Goal: Information Seeking & Learning: Learn about a topic

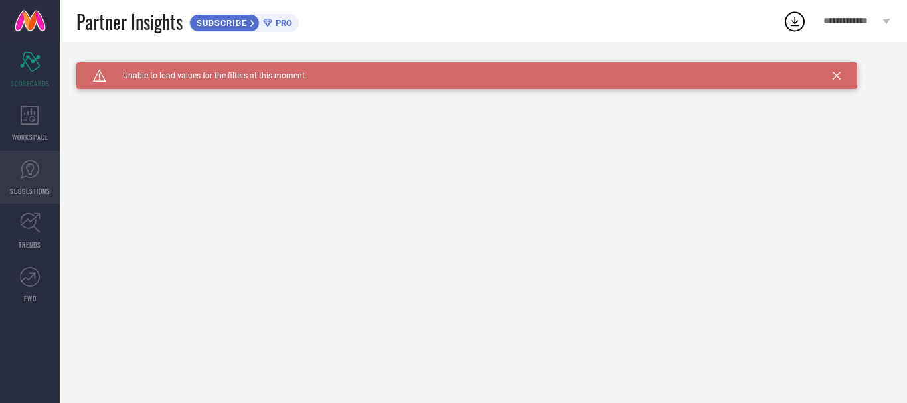
click at [30, 186] on span "SUGGESTIONS" at bounding box center [30, 191] width 40 height 10
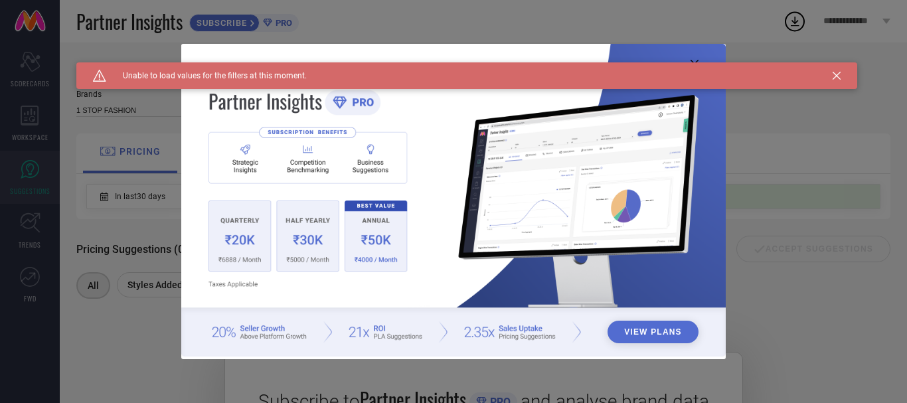
click at [836, 76] on icon at bounding box center [836, 76] width 8 height 8
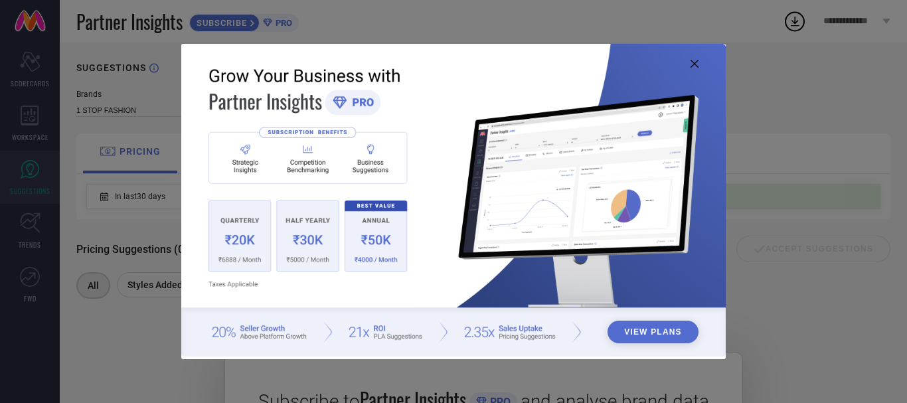
click at [695, 64] on icon at bounding box center [694, 64] width 8 height 8
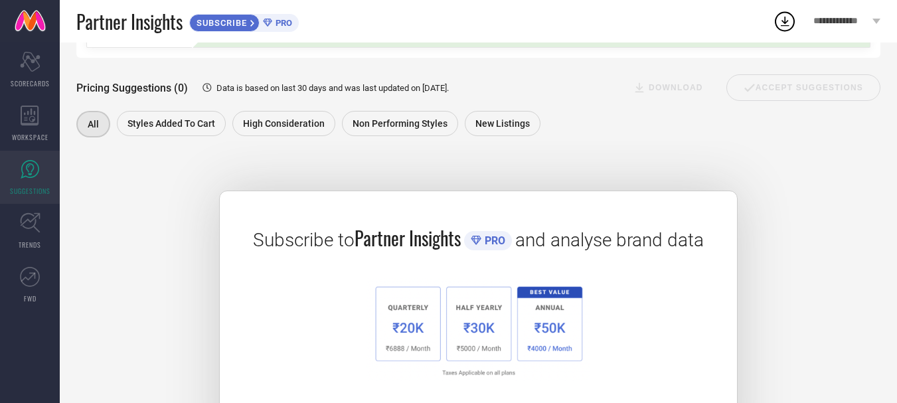
scroll to position [177, 0]
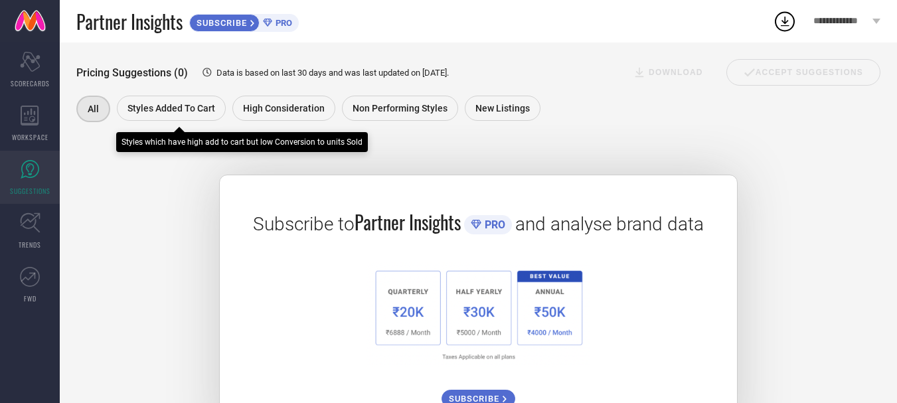
click at [181, 109] on span "Styles Added To Cart" at bounding box center [171, 108] width 88 height 11
click at [181, 109] on span "Styles Added To Cart" at bounding box center [171, 109] width 88 height 11
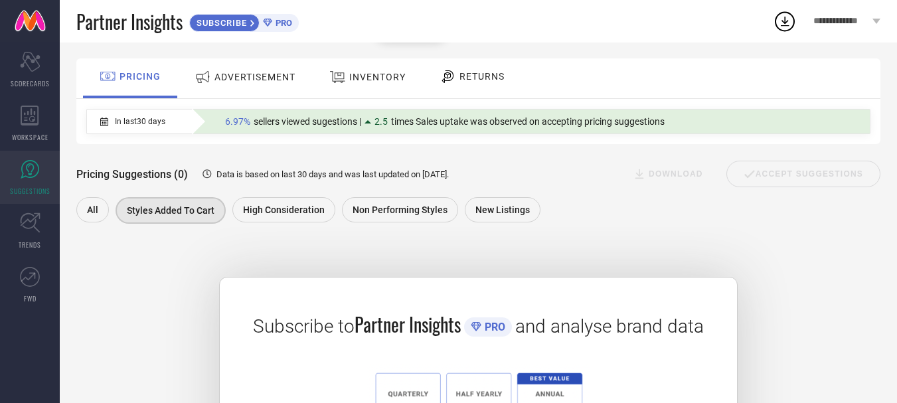
scroll to position [70, 0]
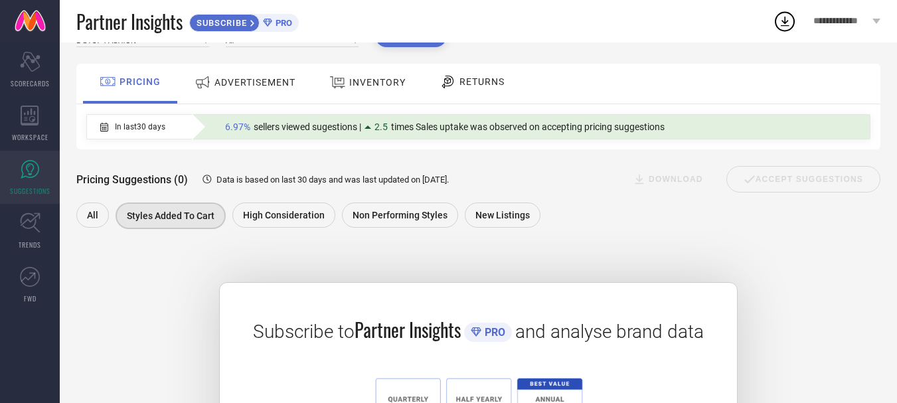
click at [259, 86] on span "ADVERTISEMENT" at bounding box center [254, 82] width 81 height 11
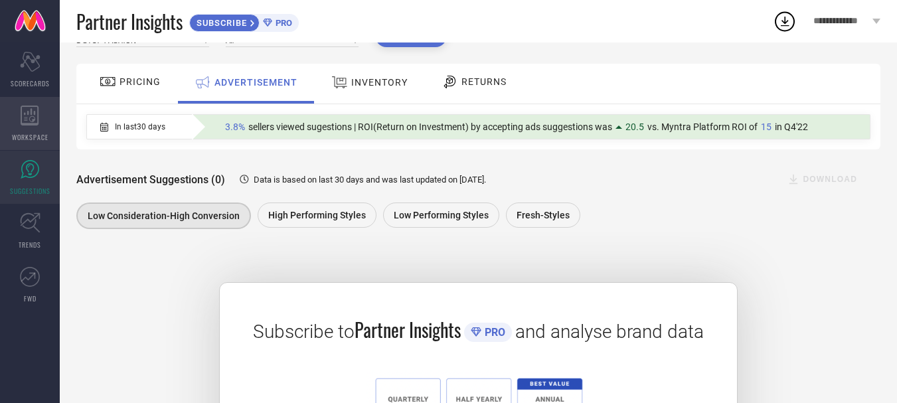
click at [27, 114] on icon at bounding box center [30, 116] width 18 height 20
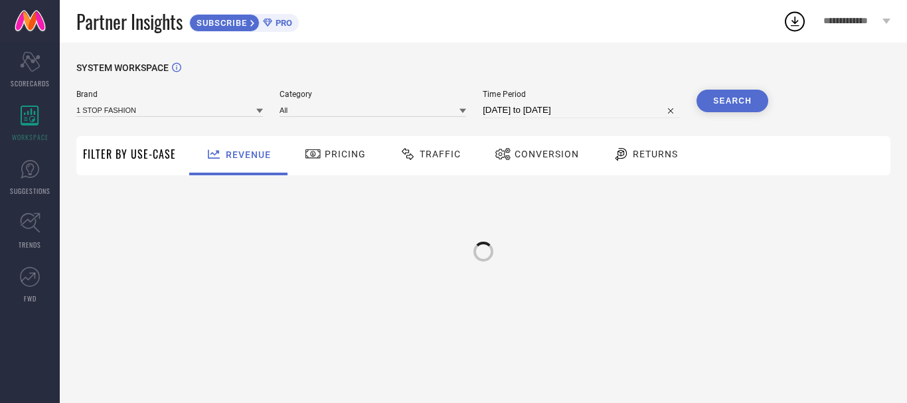
type input "1 STOP FASHION"
type input "All"
